Goal: Contribute content: Contribute content

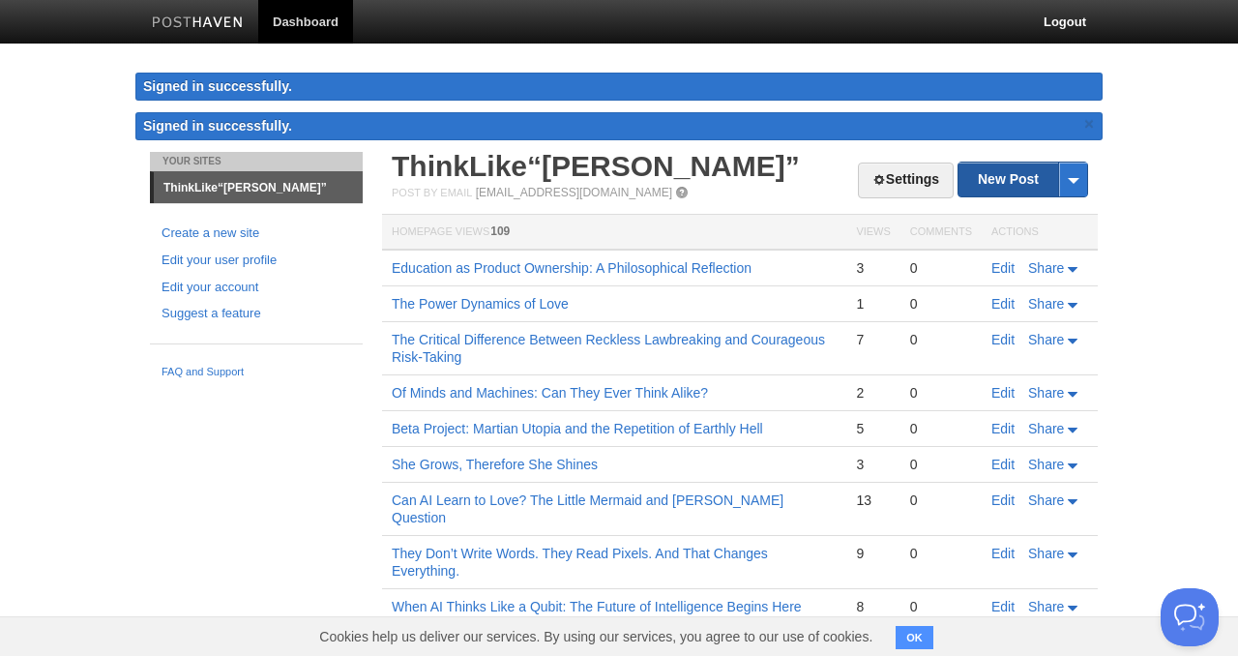
click at [1011, 183] on link "New Post" at bounding box center [1022, 179] width 129 height 34
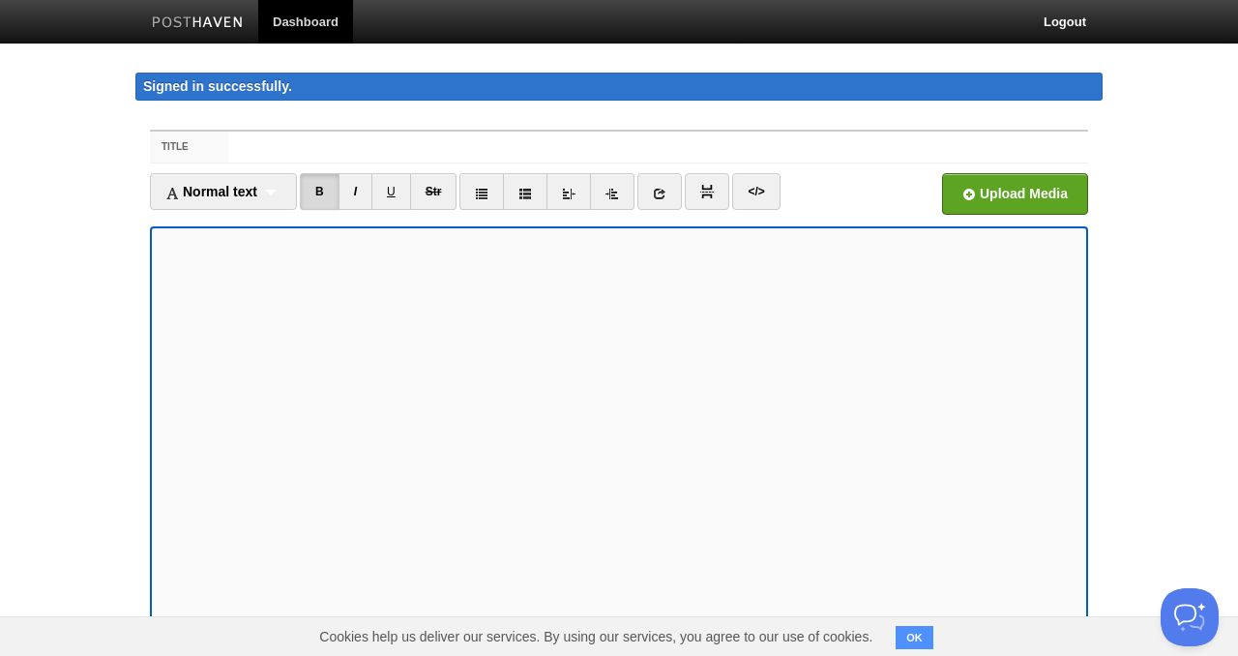
click at [357, 188] on link "I" at bounding box center [355, 191] width 34 height 37
click at [338, 193] on link "B" at bounding box center [320, 191] width 40 height 37
click at [361, 193] on link "I" at bounding box center [355, 191] width 34 height 37
click at [288, 147] on input "Title" at bounding box center [658, 146] width 860 height 31
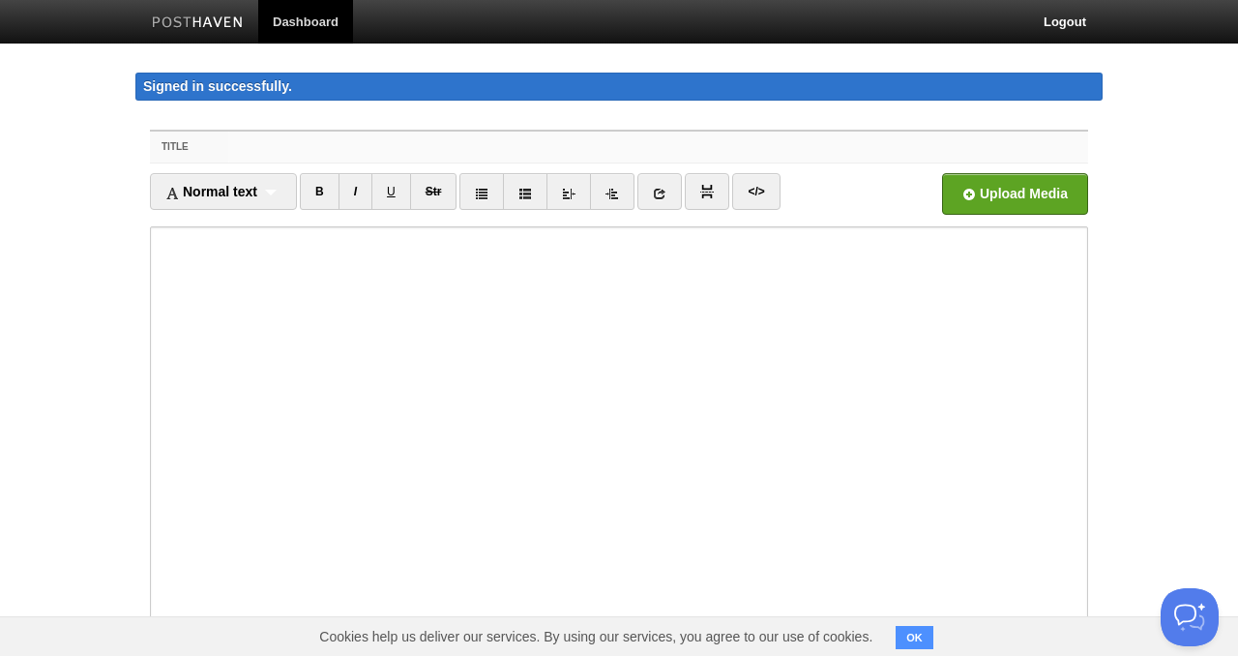
paste input "The Disappearance of [PERSON_NAME] Matrix Mechanics from the Textbook"
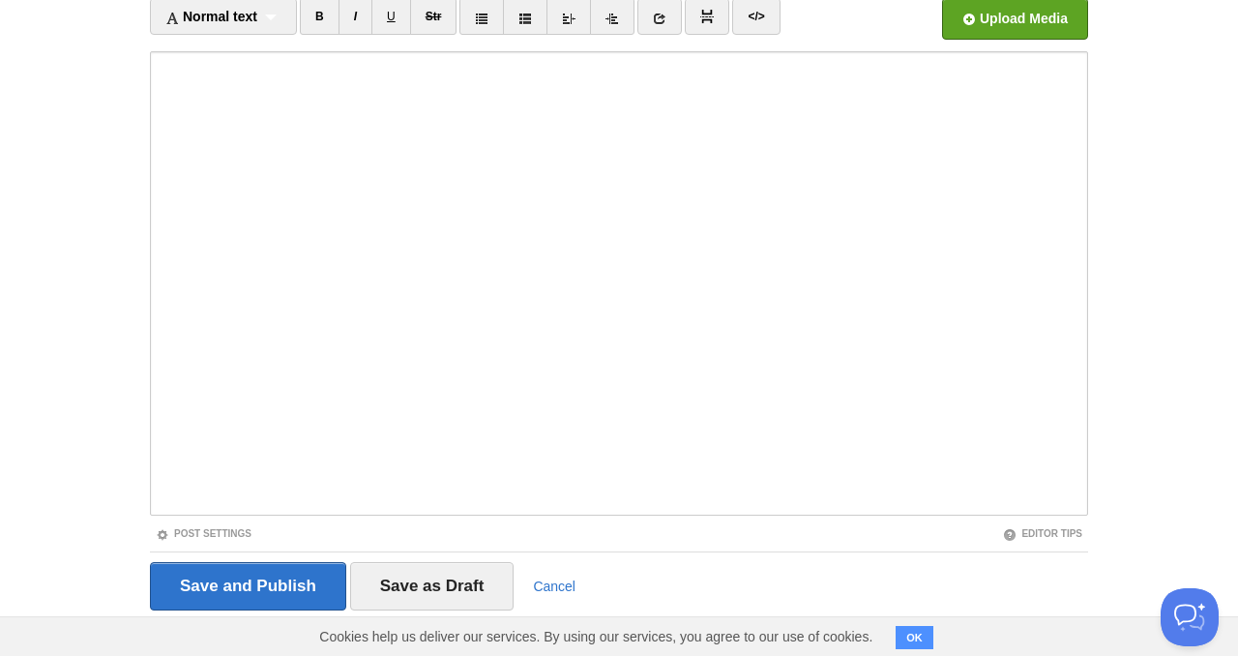
scroll to position [201, 0]
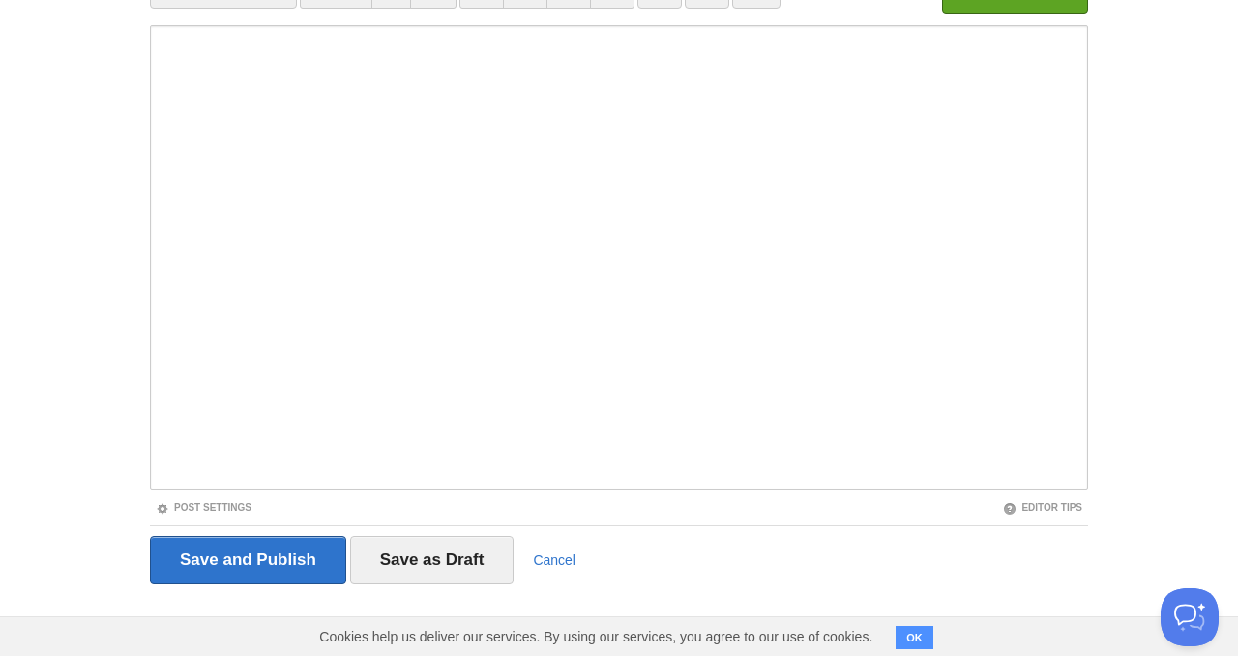
type input "The Disappearance of [PERSON_NAME] Matrix Mechanics from the Textbook"
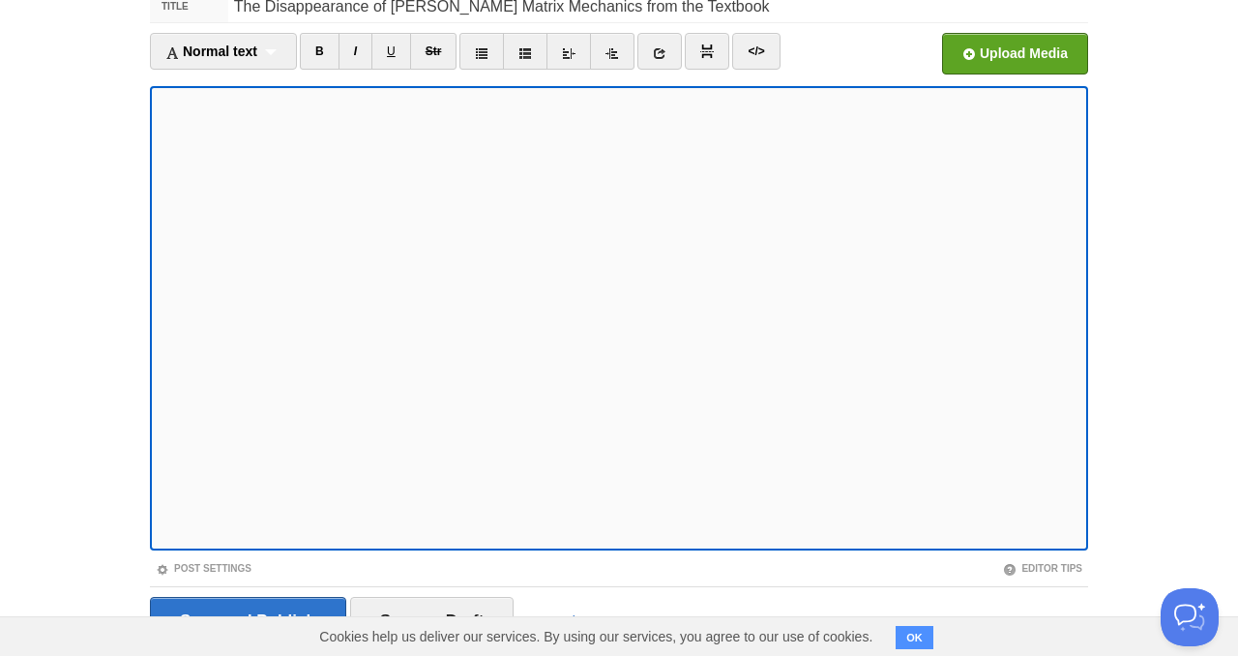
scroll to position [0, 0]
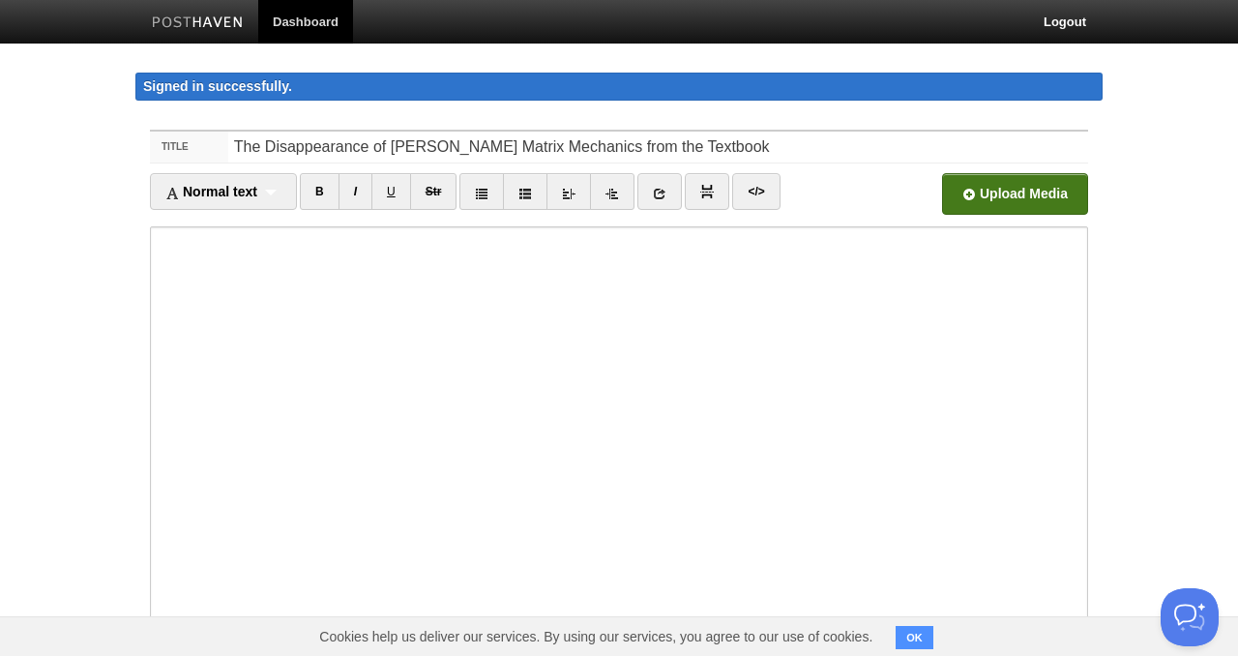
click at [978, 189] on input "file" at bounding box center [431, 199] width 1464 height 99
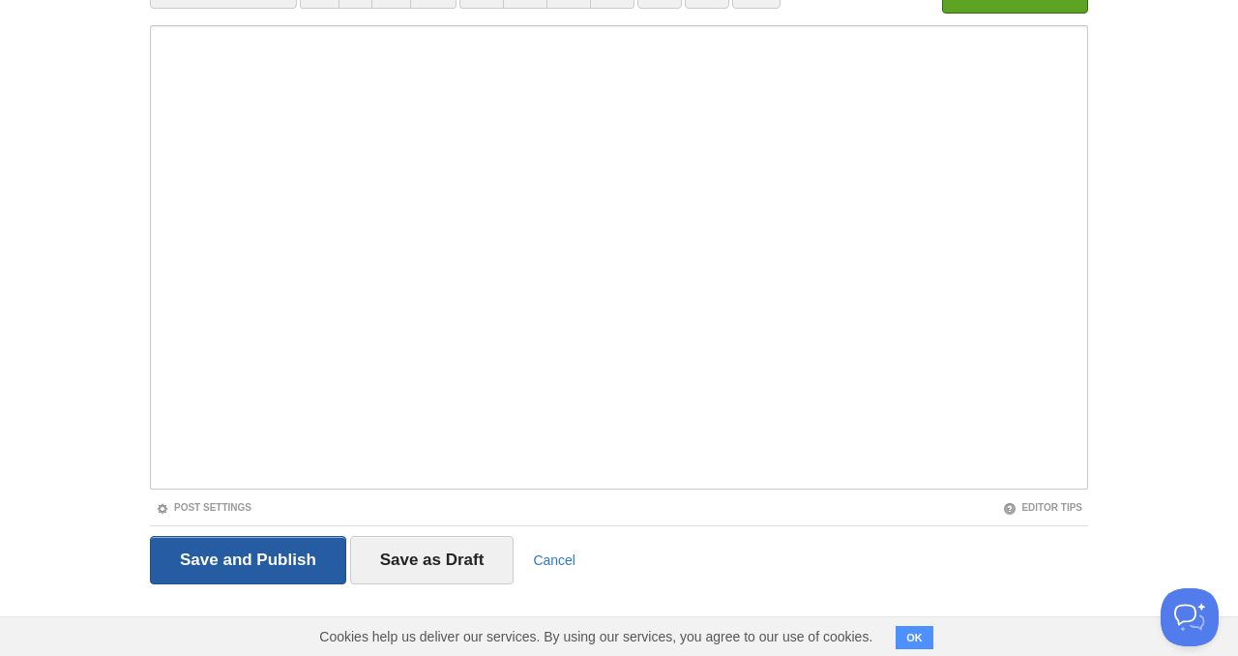
click at [257, 564] on input "Save and Publish" at bounding box center [248, 560] width 196 height 48
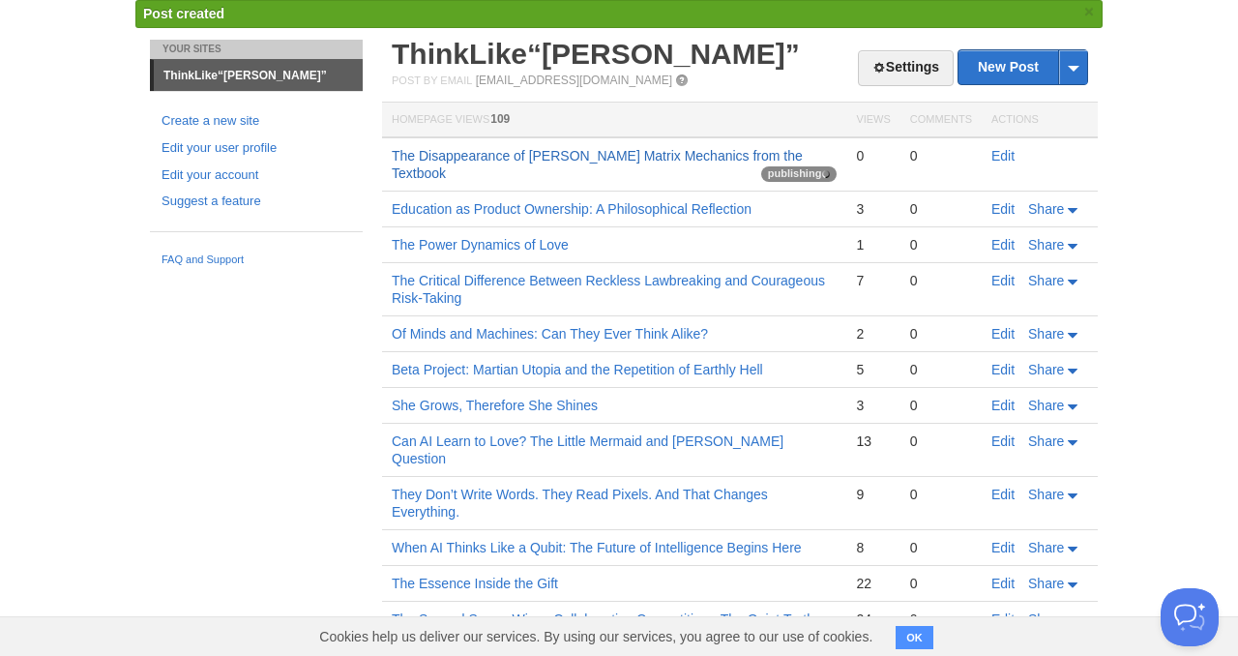
click at [649, 155] on link "The Disappearance of [PERSON_NAME] Matrix Mechanics from the Textbook" at bounding box center [597, 164] width 411 height 33
